Goal: Task Accomplishment & Management: Use online tool/utility

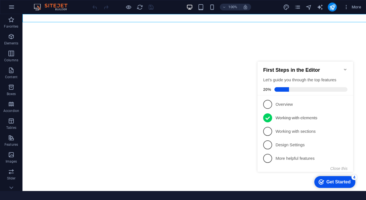
click at [346, 67] on icon "Minimize checklist" at bounding box center [345, 69] width 4 height 4
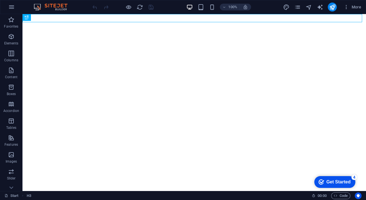
click at [352, 178] on div "4" at bounding box center [354, 177] width 6 height 6
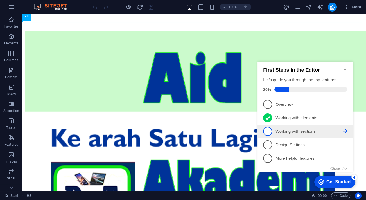
click at [300, 133] on p "Working with sections - incomplete" at bounding box center [308, 131] width 67 height 6
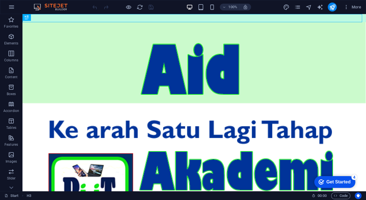
click at [335, 180] on div "Get Started" at bounding box center [338, 181] width 24 height 5
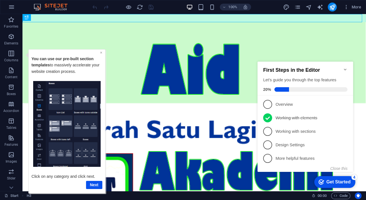
click at [101, 52] on link "×" at bounding box center [101, 52] width 2 height 4
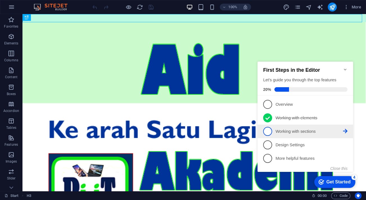
click at [284, 127] on link "3 Working with sections - incomplete" at bounding box center [305, 131] width 84 height 9
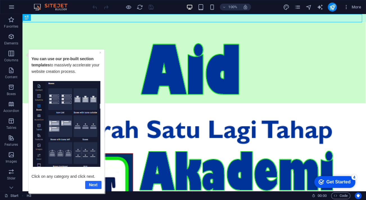
drag, startPoint x: 99, startPoint y: 186, endPoint x: 101, endPoint y: 222, distance: 35.7
click at [99, 186] on link "Next" at bounding box center [93, 184] width 16 height 8
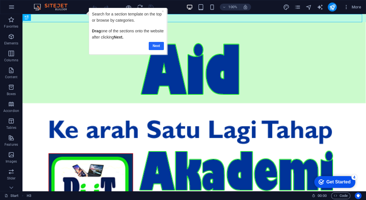
click at [157, 44] on link "Next" at bounding box center [156, 46] width 15 height 8
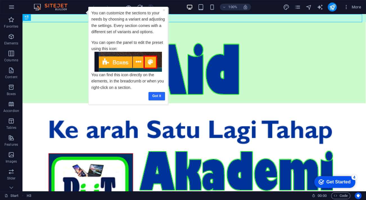
click at [160, 94] on link "Got it" at bounding box center [156, 96] width 17 height 8
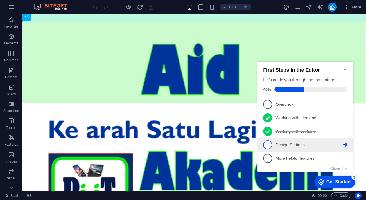
click at [303, 145] on p "Design Settings - incomplete" at bounding box center [308, 145] width 67 height 6
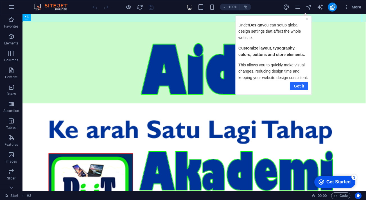
click at [297, 85] on link "Got it" at bounding box center [299, 86] width 18 height 8
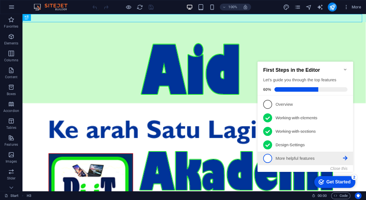
click at [298, 160] on p "More helpful features - incomplete" at bounding box center [308, 158] width 67 height 6
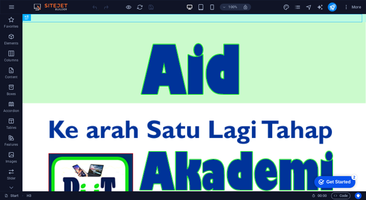
click at [355, 177] on div "2" at bounding box center [354, 177] width 6 height 6
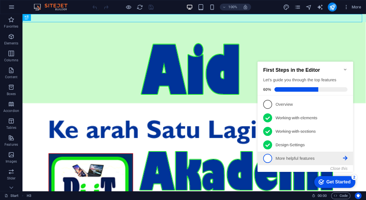
click at [270, 159] on span "5" at bounding box center [267, 158] width 9 height 9
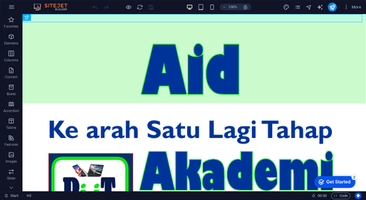
click at [355, 177] on div "2" at bounding box center [354, 177] width 6 height 6
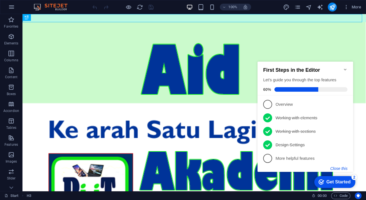
click at [340, 168] on button "Close this" at bounding box center [338, 168] width 17 height 4
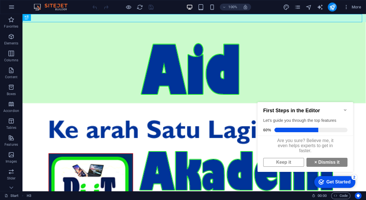
scroll to position [3, 0]
click at [318, 161] on link "× Dismiss it" at bounding box center [326, 162] width 41 height 9
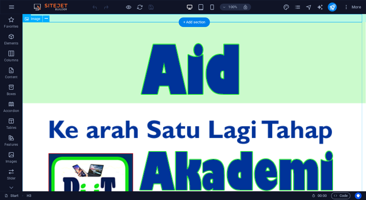
click at [320, 65] on figure at bounding box center [193, 183] width 343 height 323
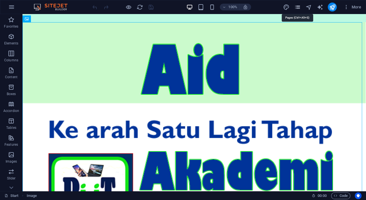
click at [298, 8] on icon "pages" at bounding box center [297, 7] width 6 height 6
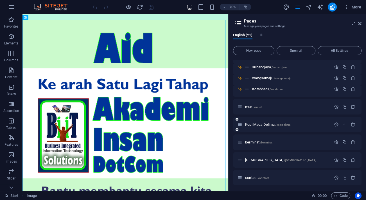
scroll to position [164, 0]
click at [256, 123] on span "Kopi Maca Delima /kopidelima" at bounding box center [267, 123] width 45 height 4
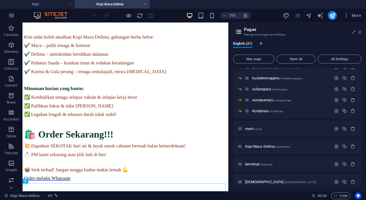
scroll to position [0, 0]
click at [360, 32] on icon at bounding box center [359, 32] width 3 height 4
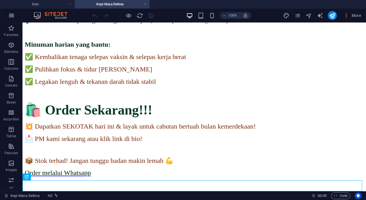
click at [10, 17] on icon "button" at bounding box center [11, 15] width 7 height 7
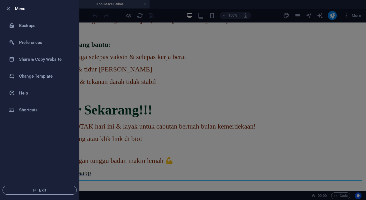
click at [98, 76] on div at bounding box center [183, 100] width 366 height 200
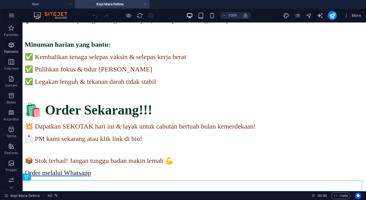
click at [13, 49] on span "Elements" at bounding box center [11, 48] width 22 height 13
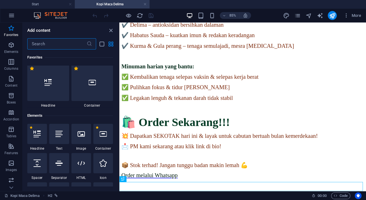
scroll to position [0, 0]
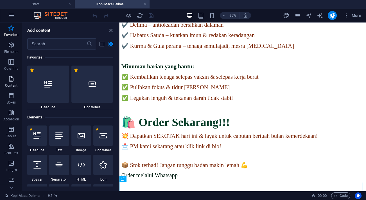
click at [17, 83] on p "Content" at bounding box center [11, 85] width 12 height 4
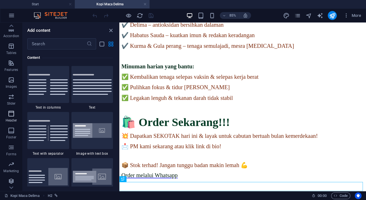
scroll to position [84, 0]
click at [165, 81] on div "CONTOH BELUM SIAP SEPENUHNYA Jom Detox dan Segarkan Tenaga sepanjang hari bersa…" at bounding box center [264, 24] width 286 height 408
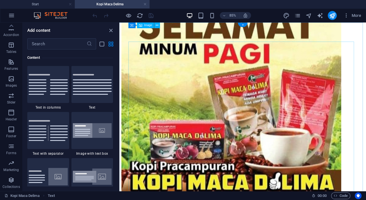
scroll to position [0, 0]
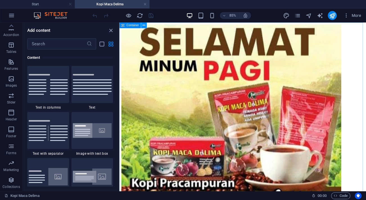
click at [145, 26] on button at bounding box center [144, 25] width 6 height 6
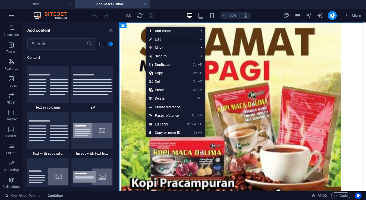
click at [157, 39] on link "⏎ Edit" at bounding box center [165, 39] width 38 height 8
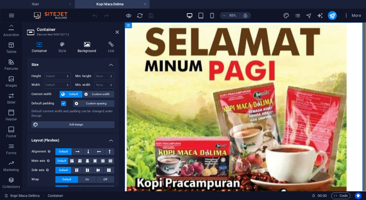
click at [90, 46] on icon at bounding box center [87, 45] width 28 height 6
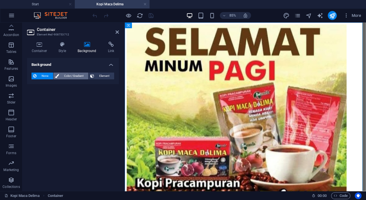
click at [77, 75] on span "Color / Gradient" at bounding box center [74, 75] width 26 height 7
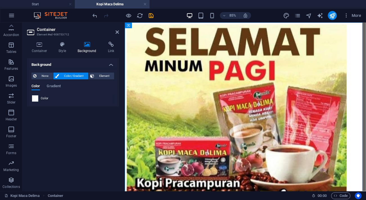
click at [37, 98] on span at bounding box center [35, 98] width 6 height 6
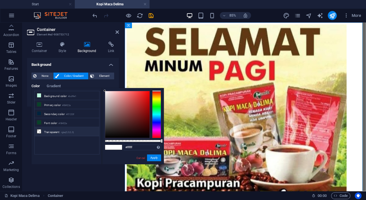
click at [55, 130] on li "Transparent rgba(0,0,0,.0)" at bounding box center [67, 131] width 65 height 9
drag, startPoint x: 148, startPoint y: 156, endPoint x: 28, endPoint y: 157, distance: 120.3
click at [148, 156] on button "Apply" at bounding box center [154, 157] width 14 height 7
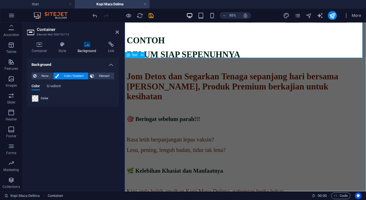
scroll to position [511, 0]
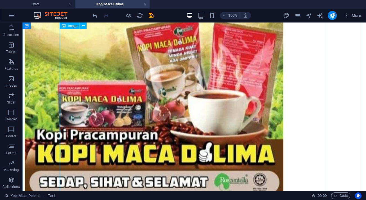
scroll to position [0, 0]
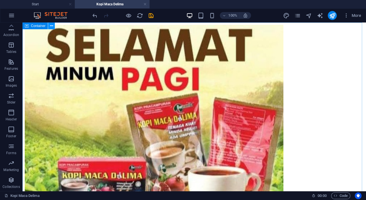
click at [52, 25] on icon at bounding box center [51, 26] width 3 height 6
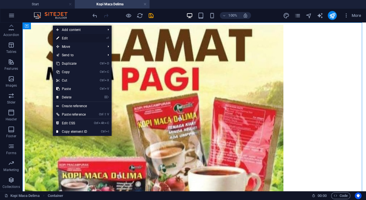
click at [63, 38] on link "⏎ Edit" at bounding box center [72, 38] width 38 height 8
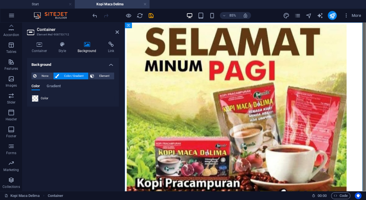
click at [33, 98] on span at bounding box center [35, 98] width 6 height 6
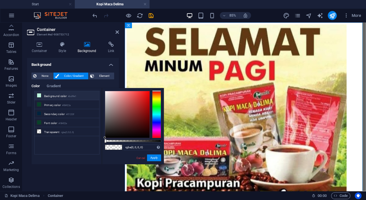
click at [56, 97] on li "Background color #bdf9e1" at bounding box center [67, 95] width 65 height 9
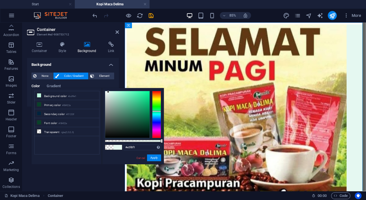
click at [108, 92] on div at bounding box center [127, 114] width 44 height 47
type input "#f6fdfa"
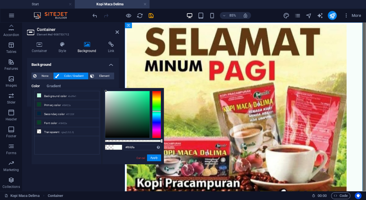
click at [106, 91] on div at bounding box center [127, 114] width 44 height 47
click at [153, 157] on button "Apply" at bounding box center [154, 157] width 14 height 7
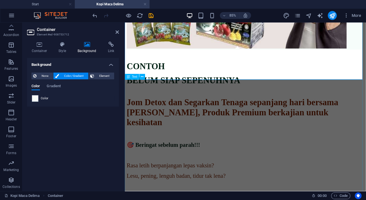
scroll to position [485, 0]
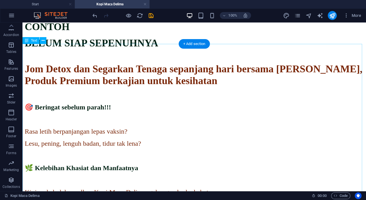
scroll to position [536, 0]
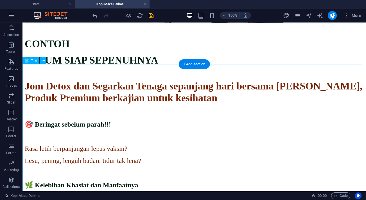
scroll to position [511, 0]
click at [45, 62] on button at bounding box center [43, 60] width 7 height 7
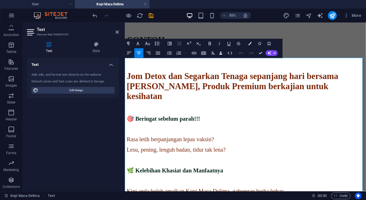
click at [154, 66] on p "BELUM SIAP SEPENUHNYA" at bounding box center [266, 60] width 279 height 12
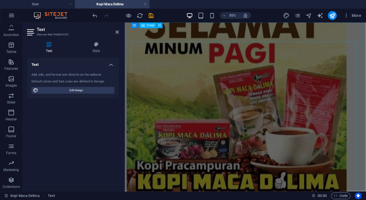
scroll to position [0, 0]
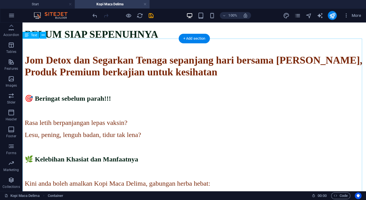
scroll to position [485, 0]
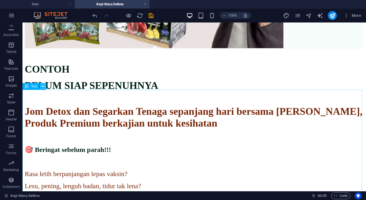
click at [44, 86] on icon at bounding box center [43, 86] width 3 height 6
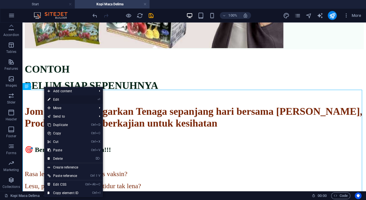
click at [52, 98] on link "⏎ Edit" at bounding box center [63, 99] width 38 height 8
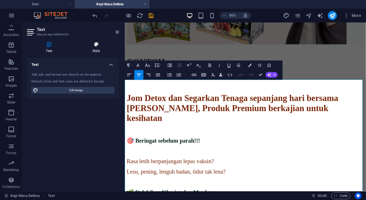
click at [95, 42] on icon at bounding box center [96, 45] width 46 height 6
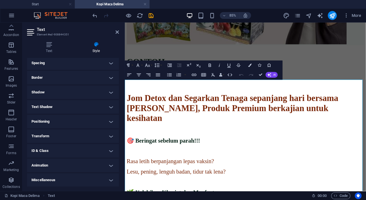
scroll to position [0, 0]
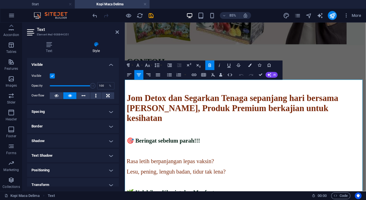
click at [197, 75] on p "CONTOH" at bounding box center [266, 69] width 279 height 12
click at [118, 32] on icon at bounding box center [116, 32] width 3 height 4
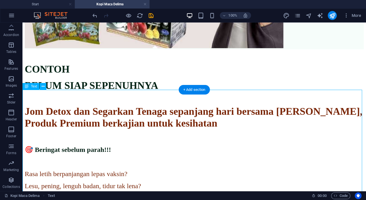
click at [40, 86] on button at bounding box center [43, 86] width 7 height 7
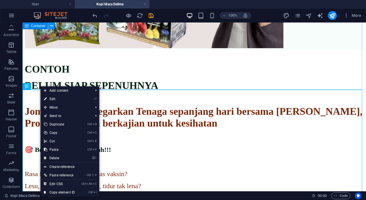
click at [50, 26] on icon at bounding box center [51, 26] width 3 height 6
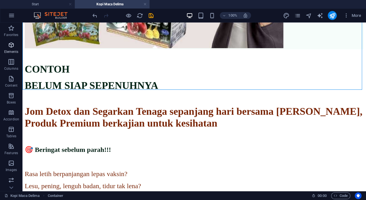
click at [12, 50] on p "Elements" at bounding box center [11, 51] width 14 height 4
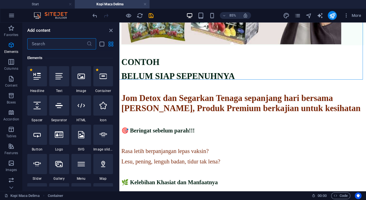
scroll to position [60, 0]
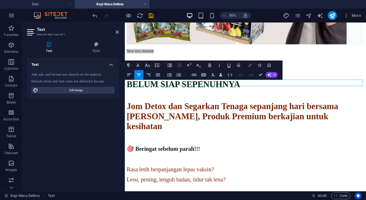
click at [251, 67] on button "Colors" at bounding box center [249, 65] width 9 height 10
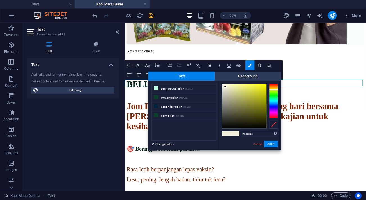
type input "#f7f7f3"
click at [223, 85] on div at bounding box center [244, 106] width 44 height 44
click at [268, 146] on button "Apply" at bounding box center [271, 143] width 14 height 7
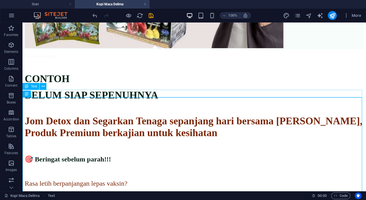
click at [259, 59] on div "New text element" at bounding box center [194, 56] width 339 height 5
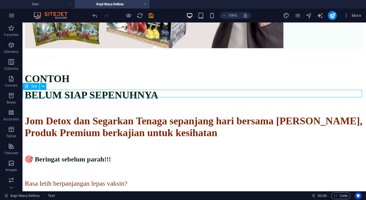
click at [259, 59] on div "New text element" at bounding box center [194, 56] width 339 height 5
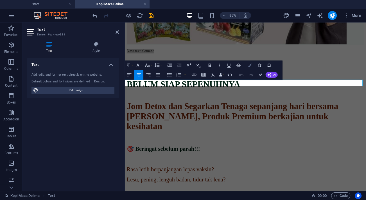
click at [249, 65] on icon "button" at bounding box center [249, 64] width 3 height 3
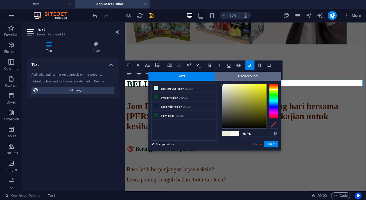
click at [246, 75] on span "Background" at bounding box center [248, 76] width 66 height 9
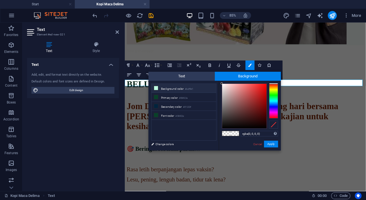
click at [179, 91] on li "Background color #bdf9e1" at bounding box center [183, 88] width 65 height 9
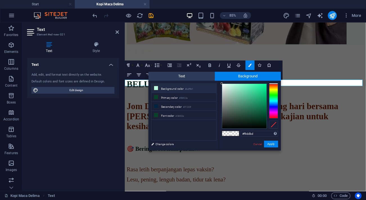
click at [272, 87] on div at bounding box center [273, 100] width 9 height 35
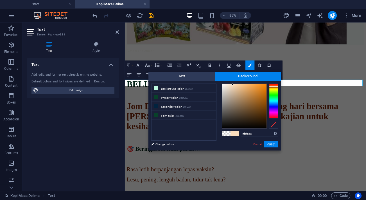
click at [224, 84] on div at bounding box center [244, 106] width 44 height 44
click at [224, 85] on div at bounding box center [244, 106] width 44 height 44
type input "#f7e0c7"
click at [230, 85] on div at bounding box center [244, 106] width 44 height 44
click at [271, 143] on button "Apply" at bounding box center [271, 143] width 14 height 7
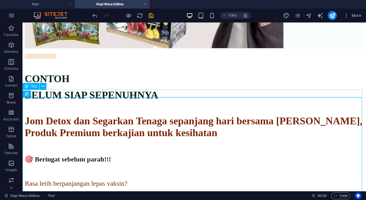
click at [221, 59] on div "New text element" at bounding box center [194, 56] width 339 height 5
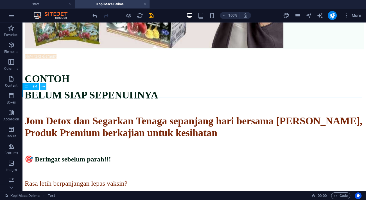
click at [45, 87] on button at bounding box center [43, 86] width 7 height 7
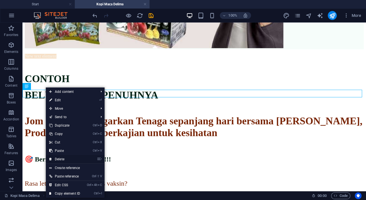
click at [63, 157] on link "⌦ Delete" at bounding box center [65, 159] width 38 height 8
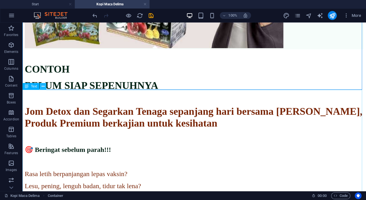
click at [44, 87] on icon at bounding box center [43, 86] width 3 height 6
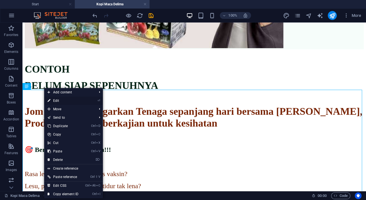
click at [55, 98] on link "⏎ Edit" at bounding box center [63, 100] width 38 height 8
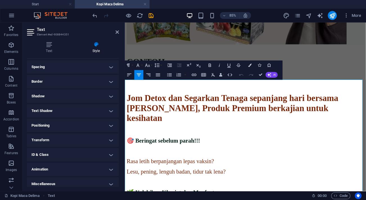
scroll to position [49, 0]
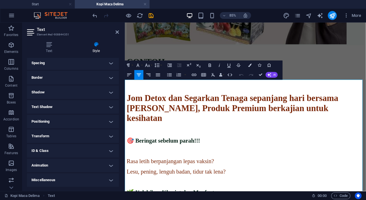
click at [58, 178] on h4 "Miscellaneous" at bounding box center [73, 179] width 92 height 13
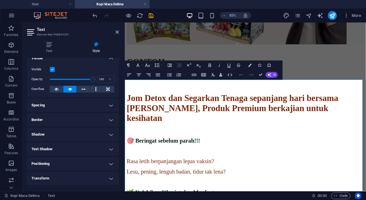
scroll to position [0, 0]
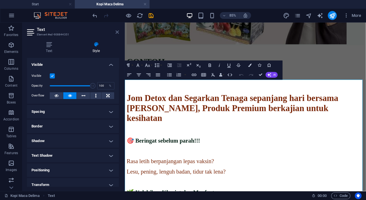
click at [116, 31] on icon at bounding box center [116, 32] width 3 height 4
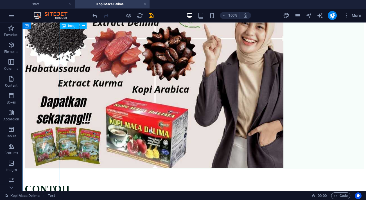
scroll to position [357, 0]
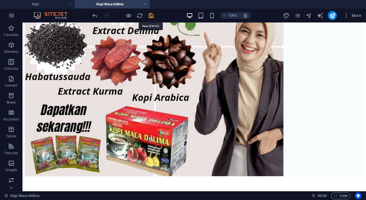
click at [153, 13] on icon "save" at bounding box center [151, 15] width 6 height 6
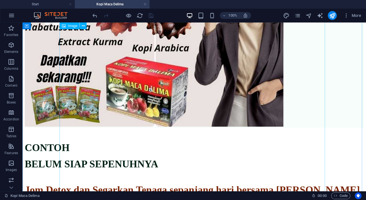
scroll to position [408, 0]
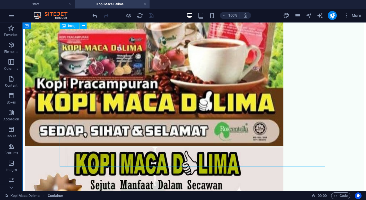
scroll to position [0, 0]
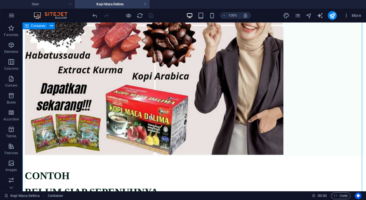
scroll to position [434, 0]
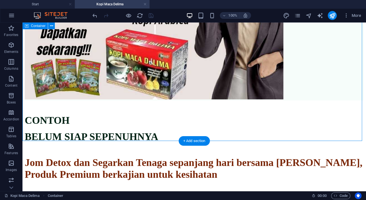
click at [50, 26] on icon at bounding box center [51, 26] width 3 height 6
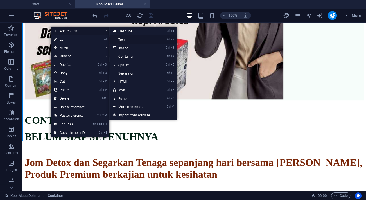
click at [126, 41] on link "Ctrl 2 Text" at bounding box center [132, 39] width 46 height 8
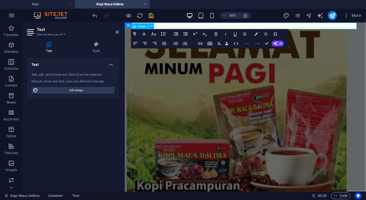
scroll to position [0, 0]
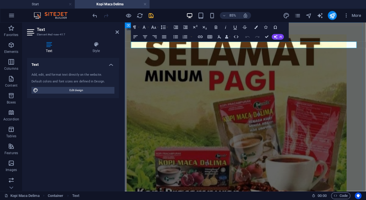
click at [284, 32] on p "New text element" at bounding box center [266, 29] width 279 height 5
drag, startPoint x: 284, startPoint y: 50, endPoint x: 240, endPoint y: 49, distance: 43.6
click at [240, 32] on p "New text element" at bounding box center [266, 29] width 279 height 5
drag, startPoint x: 289, startPoint y: 49, endPoint x: 207, endPoint y: 44, distance: 81.3
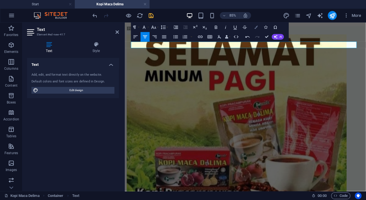
click at [255, 27] on icon "button" at bounding box center [255, 27] width 3 height 3
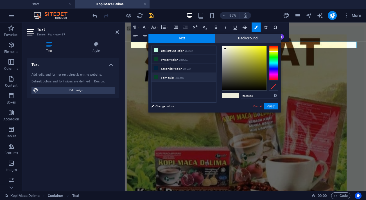
click at [173, 77] on li "Font color #08422a" at bounding box center [183, 77] width 65 height 9
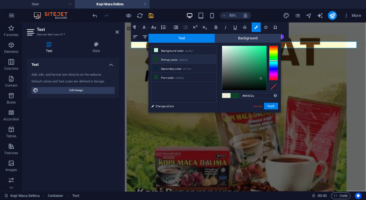
type input "#012516"
click at [265, 83] on div at bounding box center [244, 68] width 44 height 44
click at [270, 106] on button "Apply" at bounding box center [271, 106] width 14 height 7
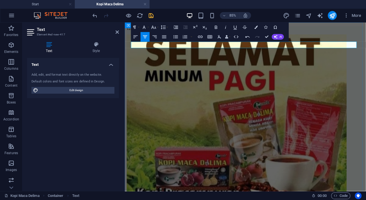
click at [280, 32] on p "123" at bounding box center [266, 29] width 279 height 5
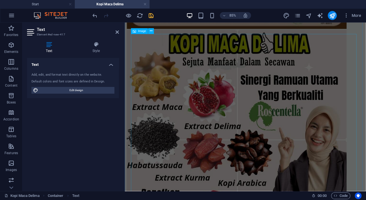
scroll to position [408, 0]
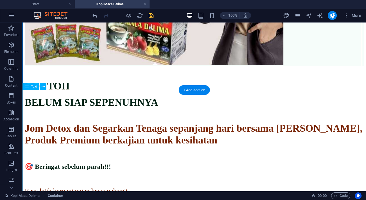
scroll to position [511, 0]
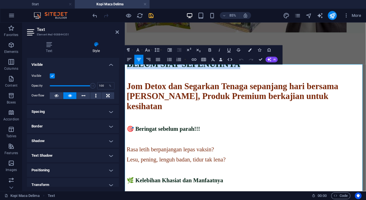
drag, startPoint x: 228, startPoint y: 85, endPoint x: 347, endPoint y: 101, distance: 119.9
copy div "CONTOH BELUM SIAP SEPENUHNYA"
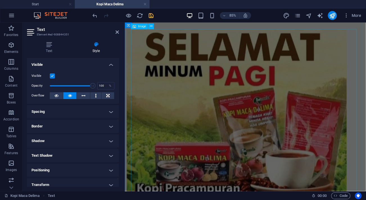
scroll to position [0, 0]
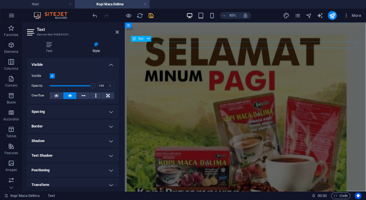
click at [271, 32] on div "123" at bounding box center [266, 29] width 279 height 5
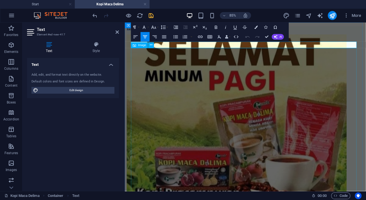
drag, startPoint x: 270, startPoint y: 51, endPoint x: 248, endPoint y: 53, distance: 22.3
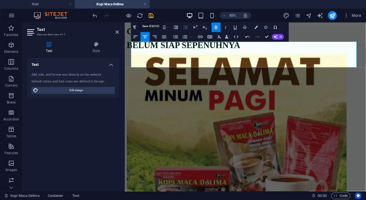
drag, startPoint x: 152, startPoint y: 16, endPoint x: 164, endPoint y: 24, distance: 14.7
click at [152, 16] on icon "save" at bounding box center [151, 15] width 6 height 6
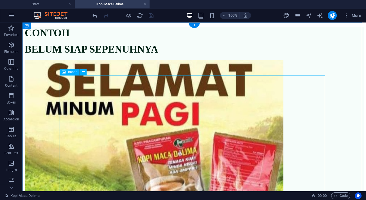
click at [291, 105] on figure at bounding box center [194, 185] width 339 height 250
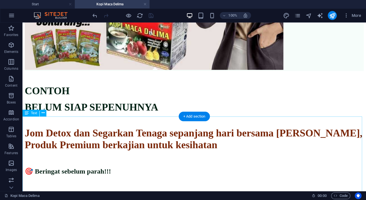
scroll to position [511, 0]
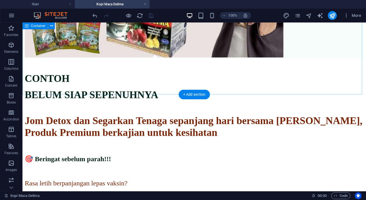
click at [52, 26] on icon at bounding box center [51, 26] width 3 height 6
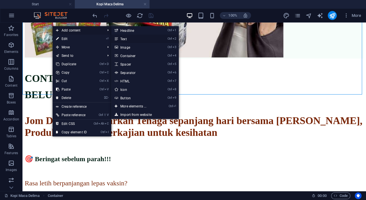
drag, startPoint x: 129, startPoint y: 36, endPoint x: 5, endPoint y: 17, distance: 125.4
click at [129, 36] on link "Ctrl 2 Text" at bounding box center [134, 39] width 46 height 8
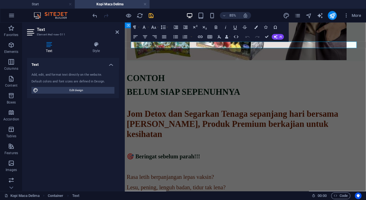
scroll to position [0, 0]
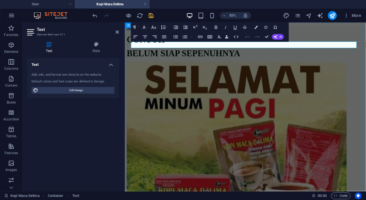
click at [272, 32] on p "New text element" at bounding box center [266, 29] width 279 height 5
drag, startPoint x: 289, startPoint y: 51, endPoint x: 241, endPoint y: 50, distance: 48.3
click at [241, 32] on p "New text element" at bounding box center [266, 29] width 279 height 5
click at [353, 64] on div "CONTOH BELUM SIAP SEPENUHNYA" at bounding box center [266, 51] width 279 height 28
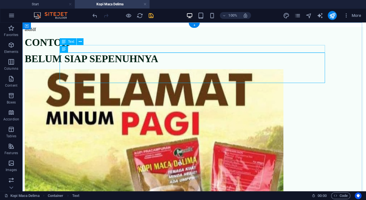
click at [228, 32] on div "asdfdf" at bounding box center [194, 29] width 339 height 5
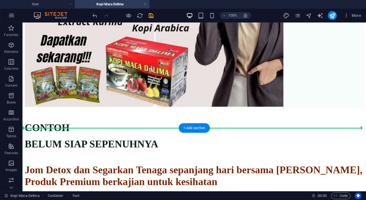
scroll to position [485, 0]
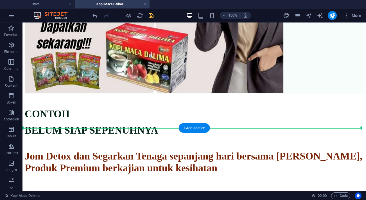
drag, startPoint x: 229, startPoint y: 48, endPoint x: 233, endPoint y: 133, distance: 84.9
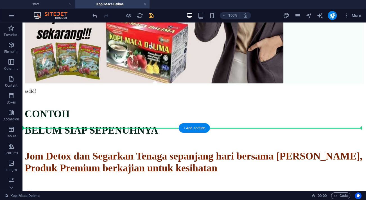
scroll to position [477, 0]
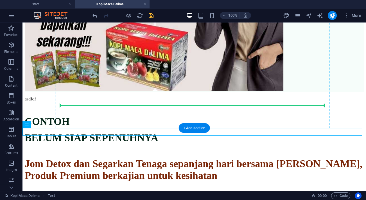
drag, startPoint x: 234, startPoint y: 132, endPoint x: 243, endPoint y: 96, distance: 37.6
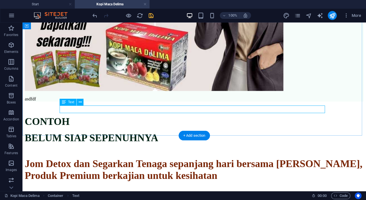
click at [228, 101] on div "asdfdf" at bounding box center [194, 98] width 339 height 5
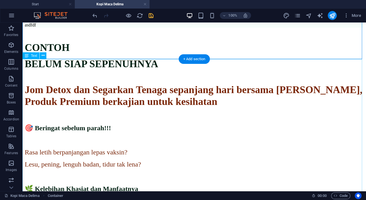
scroll to position [554, 0]
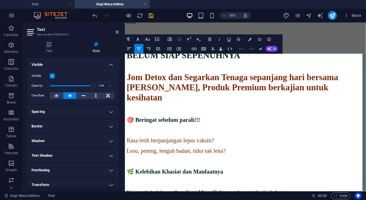
drag, startPoint x: 395, startPoint y: 129, endPoint x: 128, endPoint y: 105, distance: 267.4
click at [128, 105] on p "Jom Detox dan Segarkan Tenaga sepanjang hari bersama [PERSON_NAME], Produk Prem…" at bounding box center [266, 98] width 279 height 35
copy strong "Jom Detox dan Segarkan Tenaga sepanjang hari bersama [PERSON_NAME], Produk Prem…"
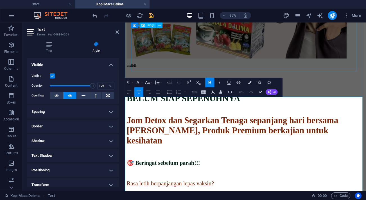
scroll to position [503, 0]
click at [286, 85] on p at bounding box center [266, 82] width 279 height 5
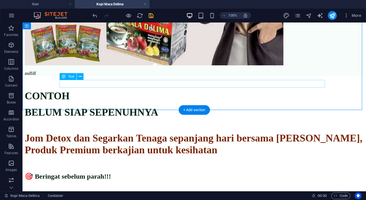
click at [220, 76] on div "asdfdf" at bounding box center [194, 73] width 339 height 5
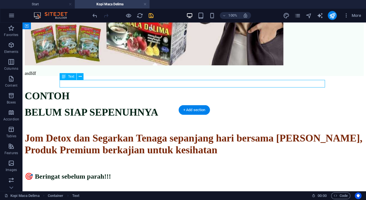
click at [220, 76] on div "asdfdf" at bounding box center [194, 73] width 339 height 5
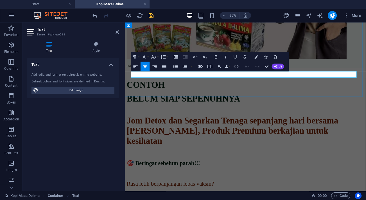
click at [254, 76] on p "asdfdf" at bounding box center [266, 73] width 279 height 5
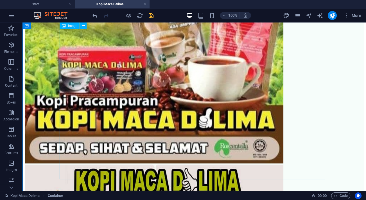
scroll to position [0, 0]
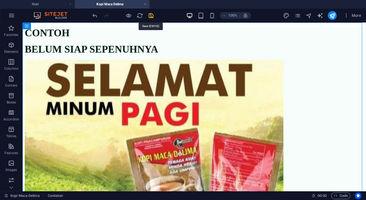
click at [152, 13] on icon "save" at bounding box center [151, 15] width 6 height 6
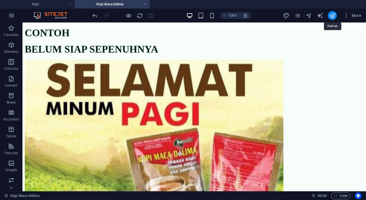
click at [332, 17] on icon "publish" at bounding box center [332, 15] width 6 height 6
